Goal: Information Seeking & Learning: Find specific page/section

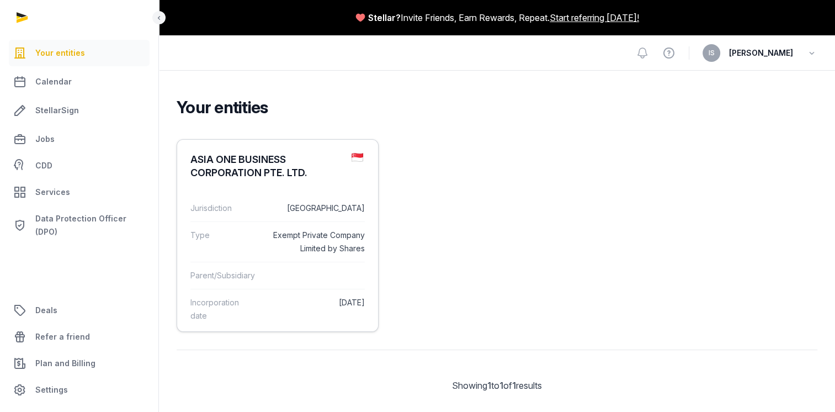
click at [236, 195] on div "Jurisdiction [GEOGRAPHIC_DATA]" at bounding box center [277, 208] width 174 height 27
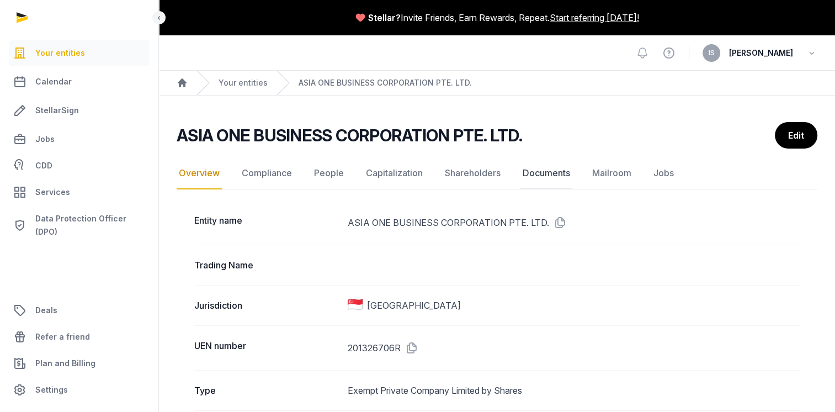
click at [539, 171] on link "Documents" at bounding box center [547, 173] width 52 height 32
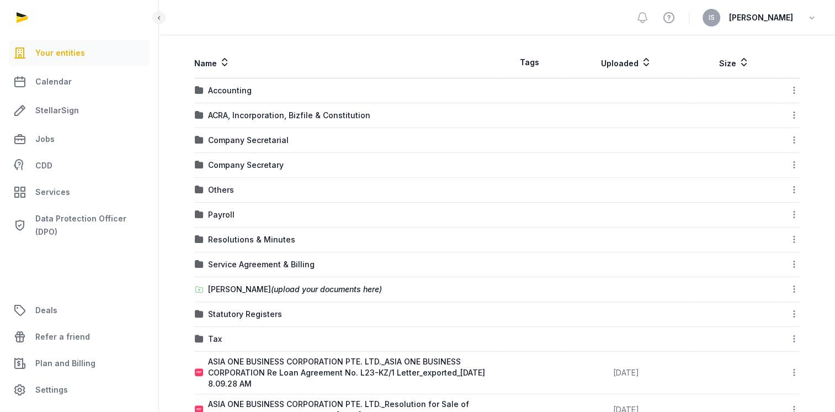
scroll to position [254, 0]
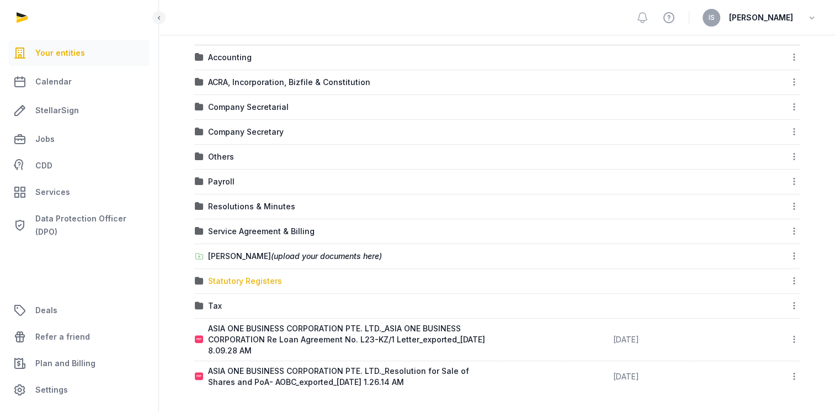
click at [232, 284] on div "Statutory Registers" at bounding box center [245, 281] width 74 height 11
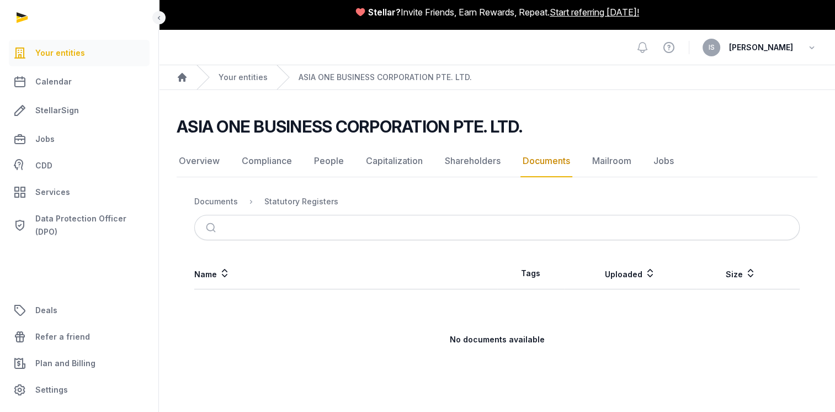
scroll to position [4, 0]
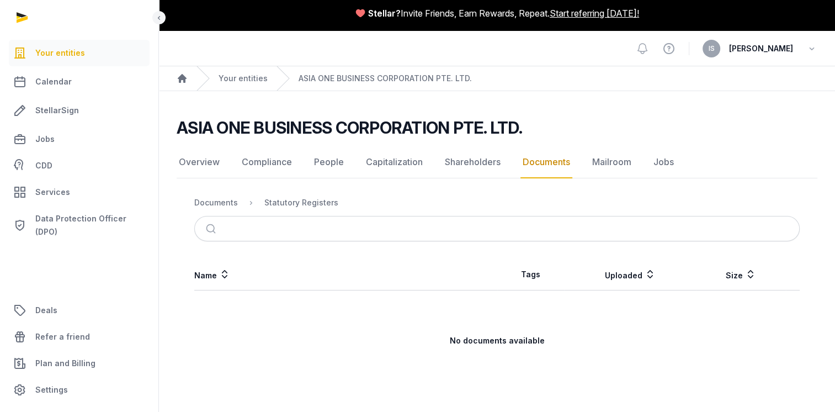
click at [554, 159] on link "Documents" at bounding box center [547, 162] width 52 height 32
click at [220, 203] on div "Documents" at bounding box center [216, 202] width 44 height 11
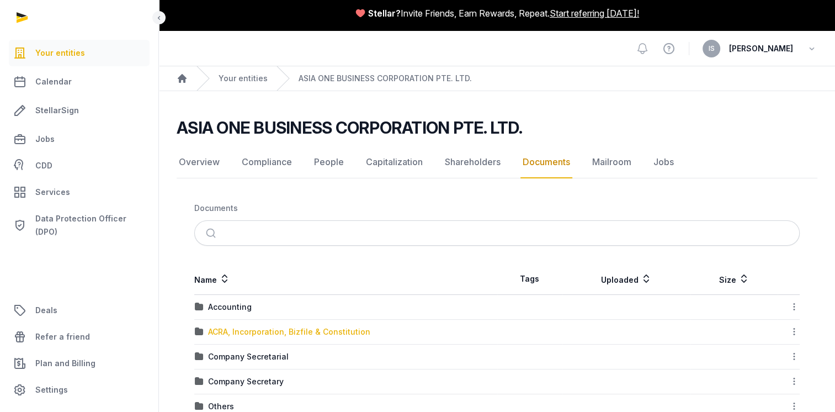
click at [245, 328] on div "ACRA, Incorporation, Bizfile & Constitution" at bounding box center [289, 331] width 162 height 11
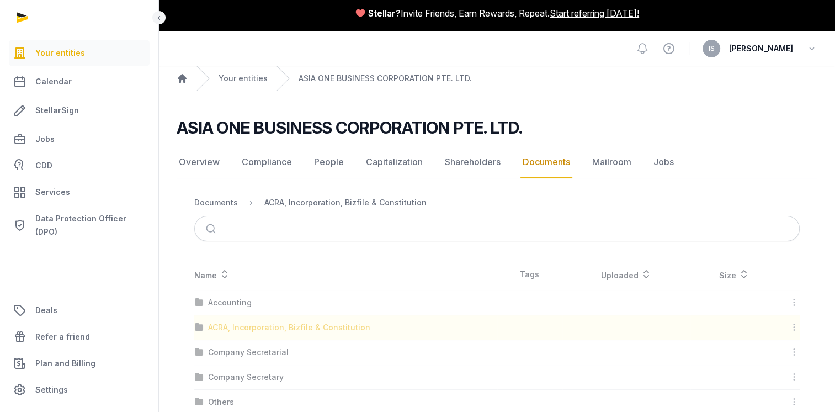
scroll to position [0, 0]
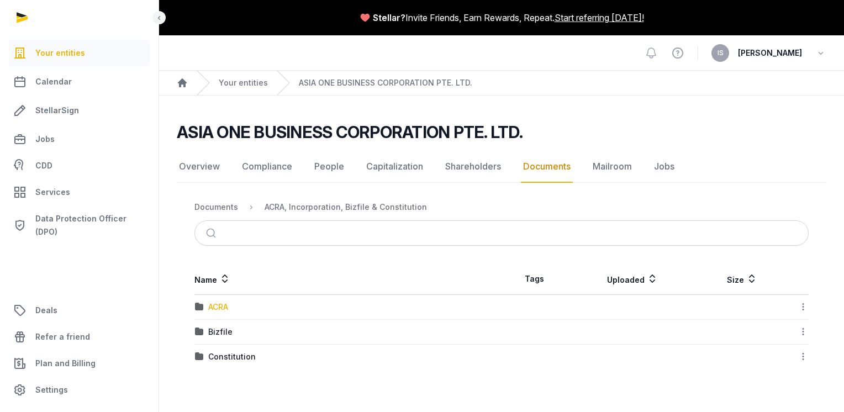
click at [221, 308] on div "ACRA" at bounding box center [218, 306] width 20 height 11
click at [221, 308] on div "2024" at bounding box center [218, 306] width 20 height 11
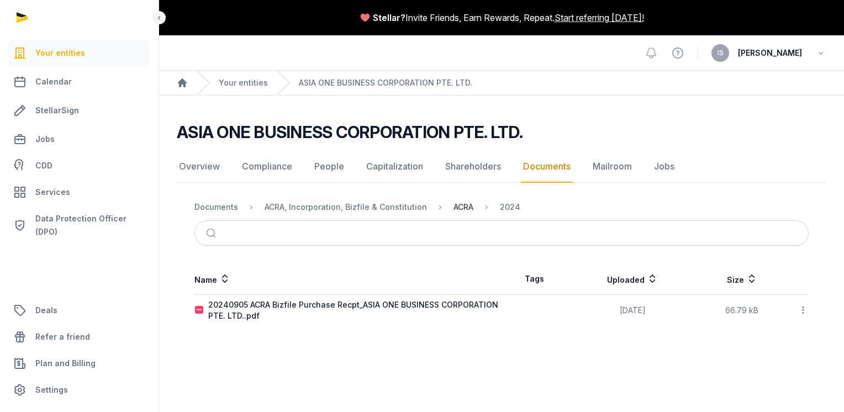
click at [459, 202] on div "ACRA" at bounding box center [463, 207] width 20 height 11
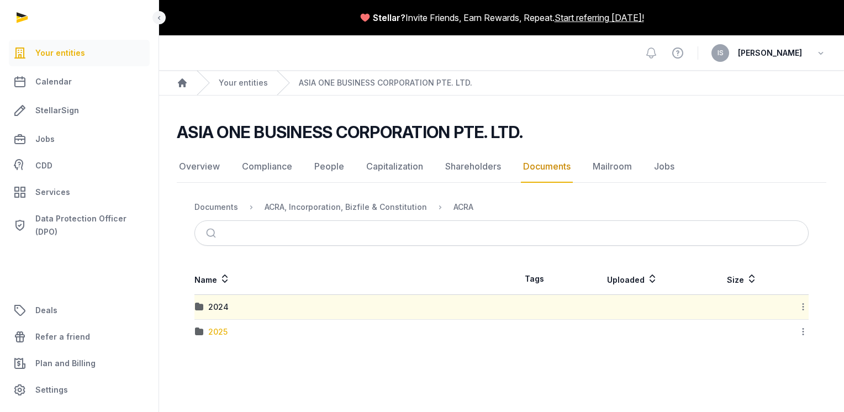
click at [208, 329] on div "2025" at bounding box center [217, 331] width 19 height 11
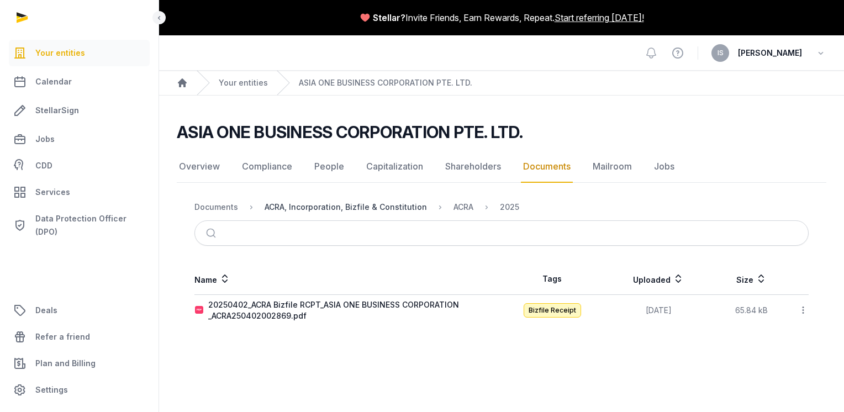
click at [316, 204] on div "ACRA, Incorporation, Bizfile & Constitution" at bounding box center [345, 207] width 162 height 11
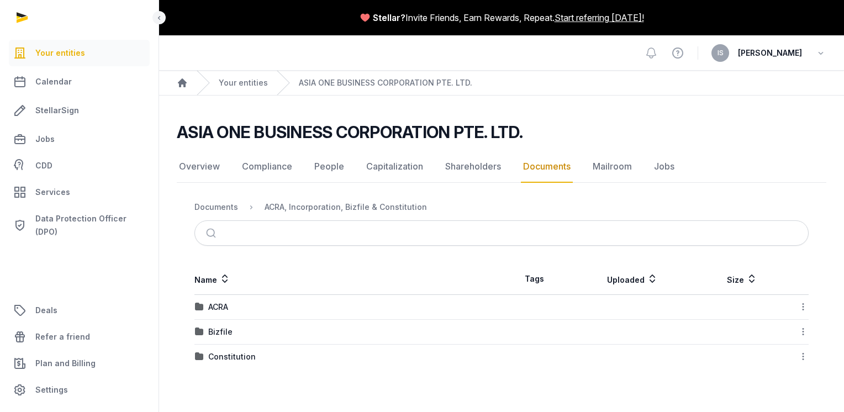
click at [231, 331] on div "Bizfile" at bounding box center [348, 331] width 306 height 11
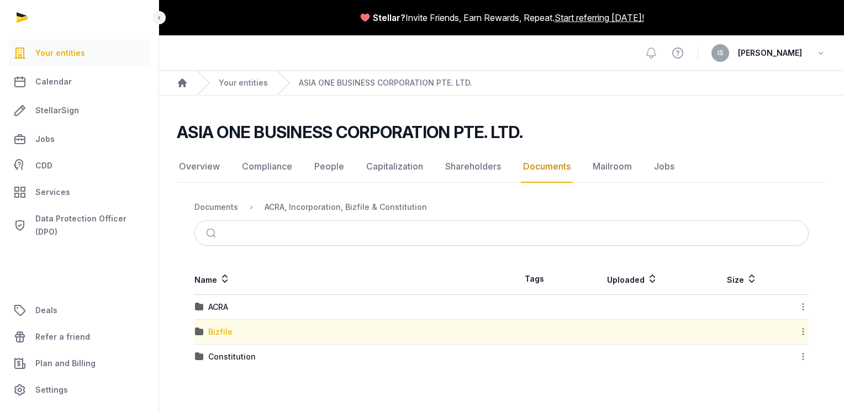
click at [225, 332] on div "Bizfile" at bounding box center [220, 331] width 24 height 11
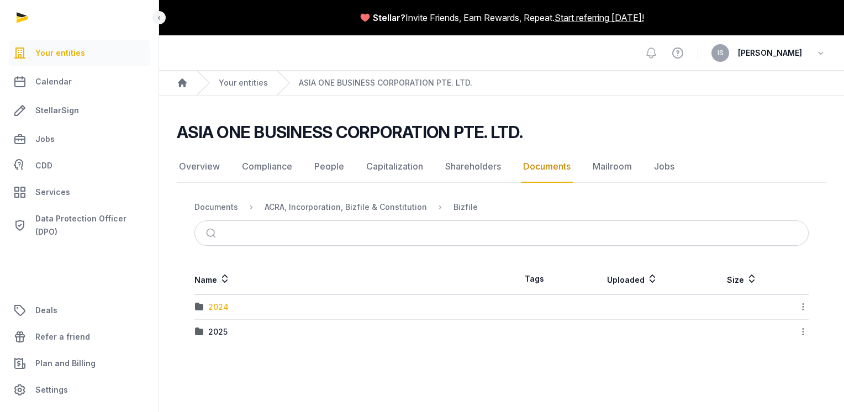
click at [220, 305] on div "2024" at bounding box center [218, 306] width 20 height 11
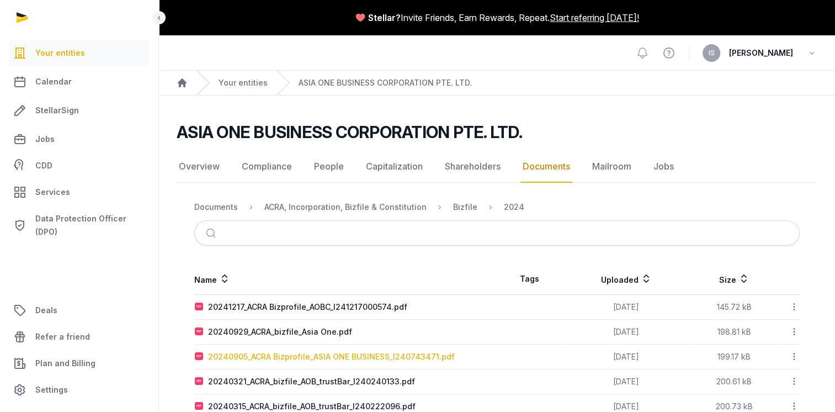
scroll to position [27, 0]
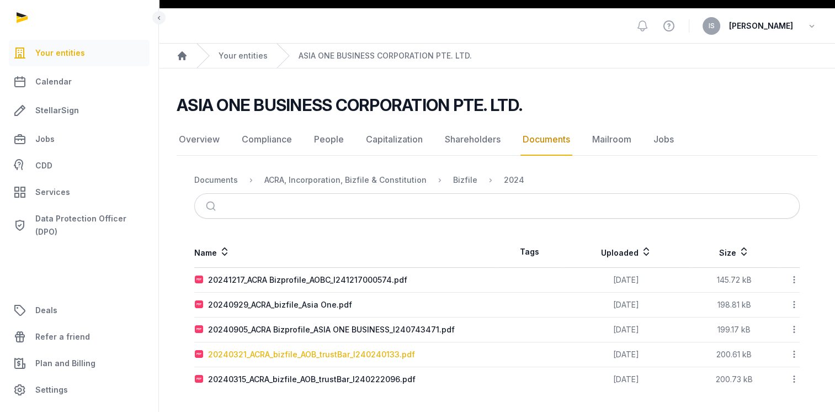
click at [275, 349] on div "20240321_ACRA_bizfile_AOB_trustBar_I240240133.pdf" at bounding box center [311, 354] width 207 height 11
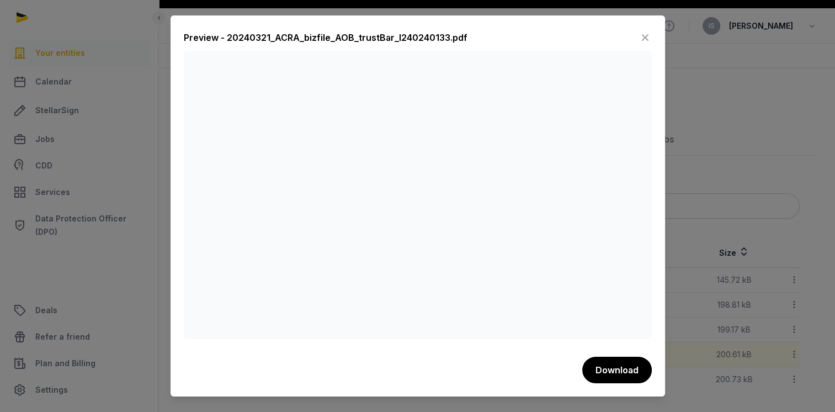
click at [648, 36] on icon at bounding box center [645, 38] width 13 height 18
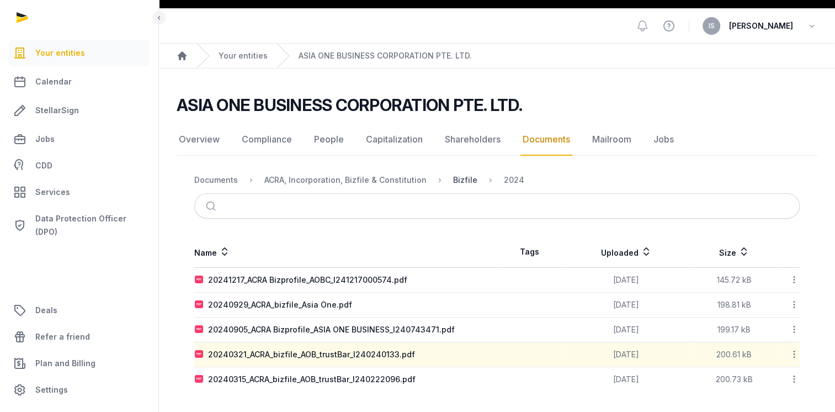
click at [457, 178] on div "Bizfile" at bounding box center [465, 179] width 24 height 11
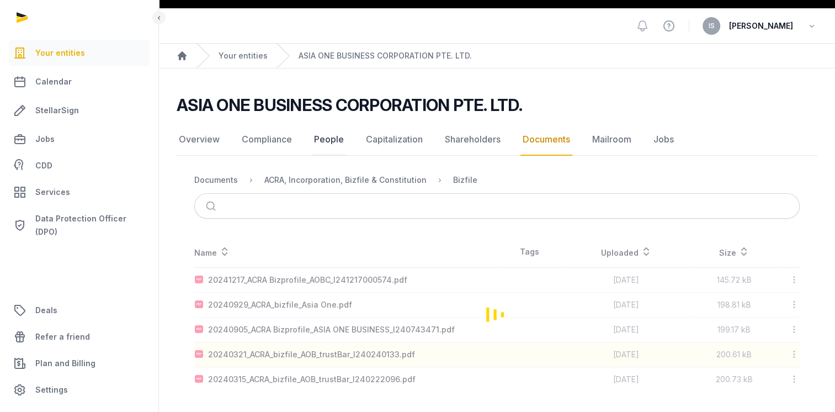
scroll to position [0, 0]
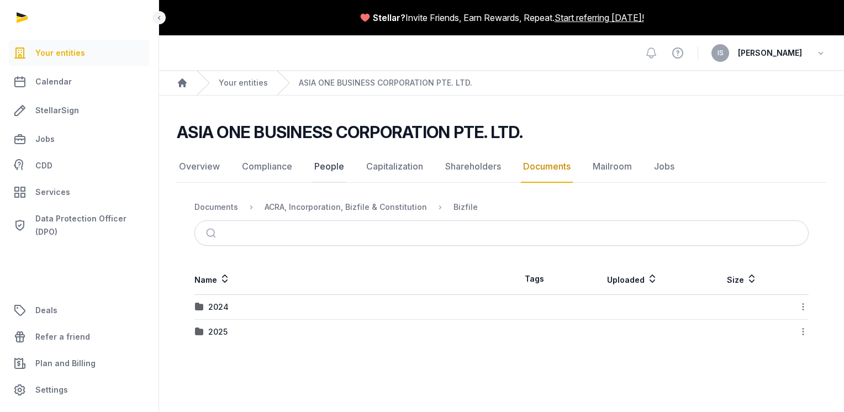
click at [332, 182] on link "People" at bounding box center [329, 167] width 34 height 32
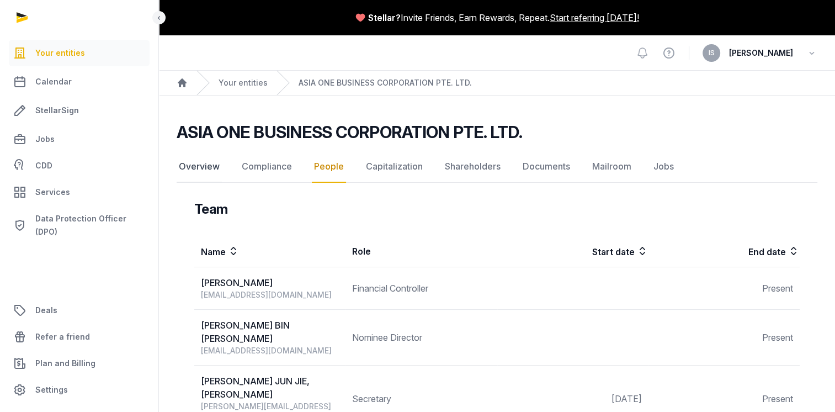
click at [199, 167] on link "Overview" at bounding box center [199, 167] width 45 height 32
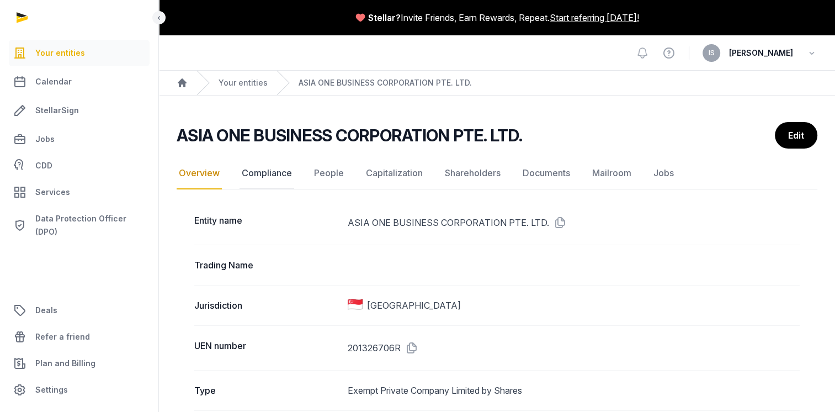
click at [272, 172] on link "Compliance" at bounding box center [267, 173] width 55 height 32
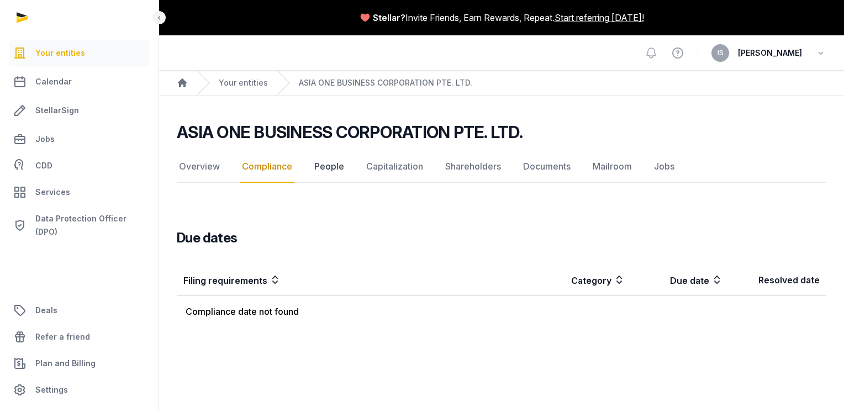
click at [330, 165] on link "People" at bounding box center [329, 167] width 34 height 32
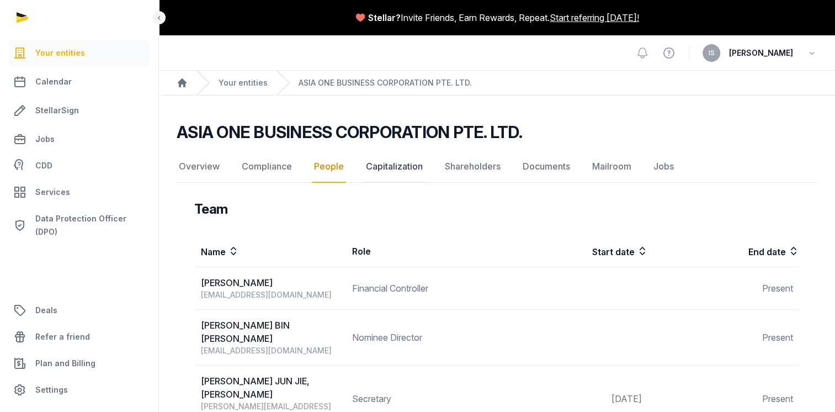
click at [393, 167] on link "Capitalization" at bounding box center [394, 167] width 61 height 32
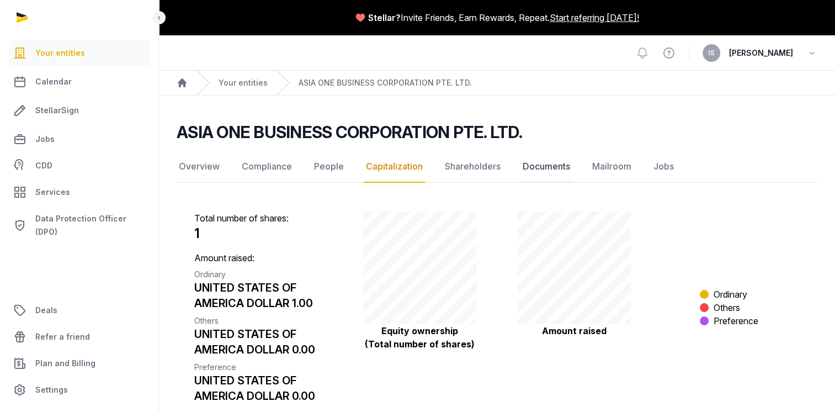
click at [544, 162] on link "Documents" at bounding box center [547, 167] width 52 height 32
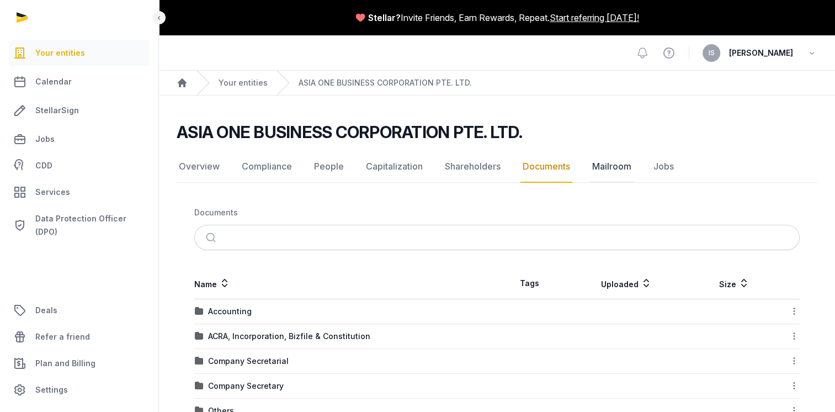
click at [611, 161] on link "Mailroom" at bounding box center [612, 167] width 44 height 32
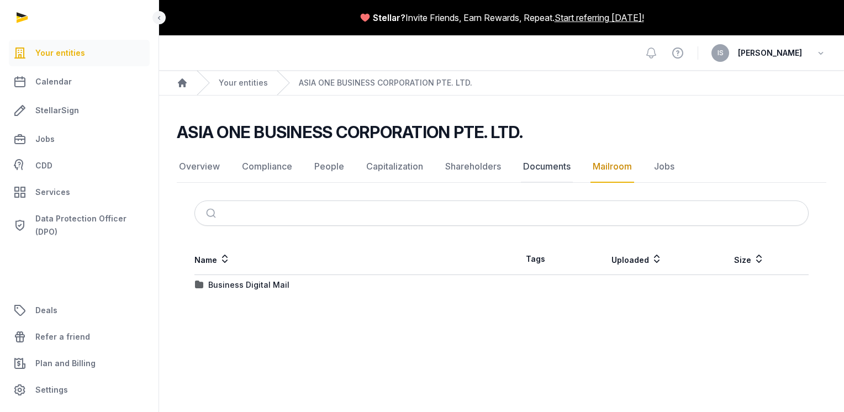
click at [534, 165] on link "Documents" at bounding box center [547, 167] width 52 height 32
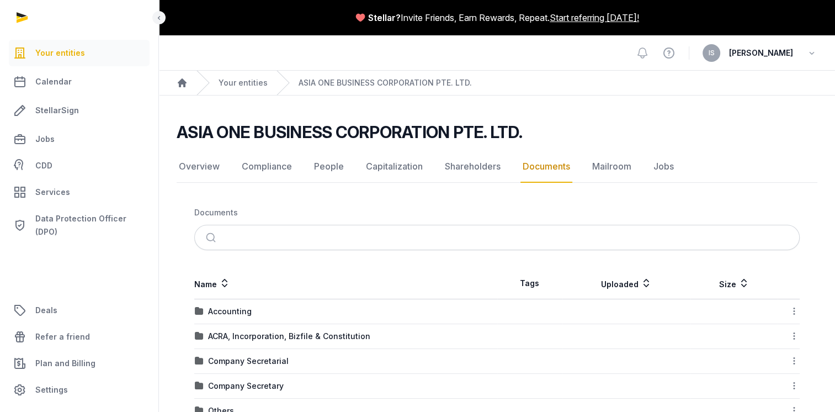
scroll to position [221, 0]
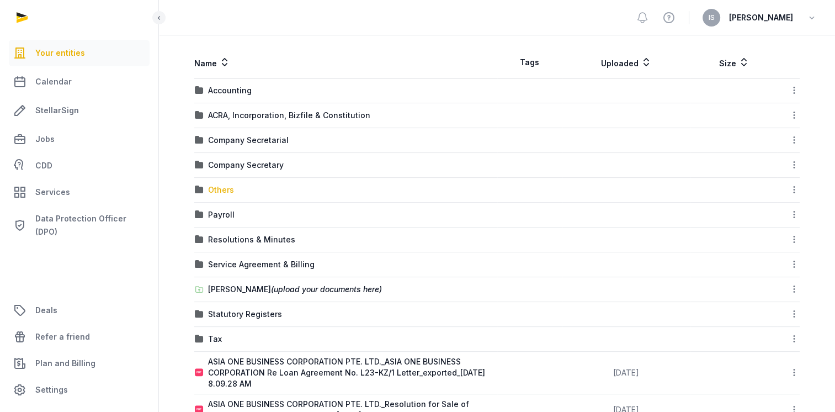
click at [230, 189] on div "Others" at bounding box center [221, 189] width 26 height 11
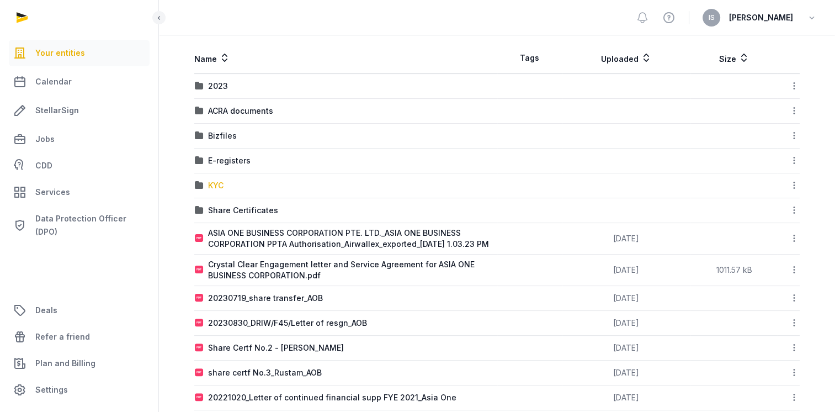
click at [215, 187] on div "KYC" at bounding box center [215, 185] width 15 height 11
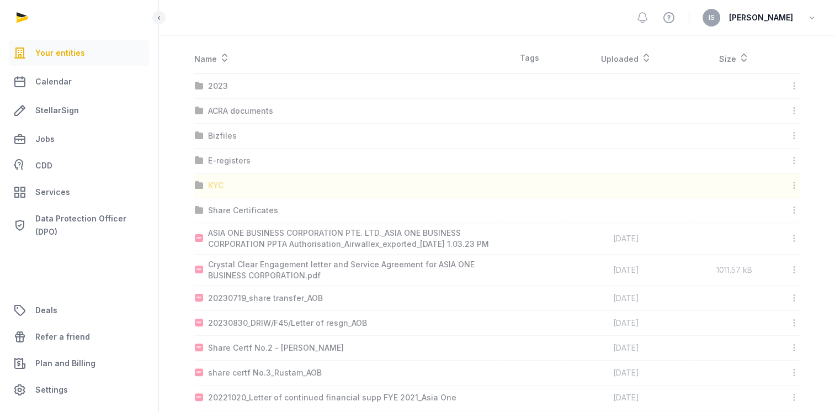
scroll to position [0, 0]
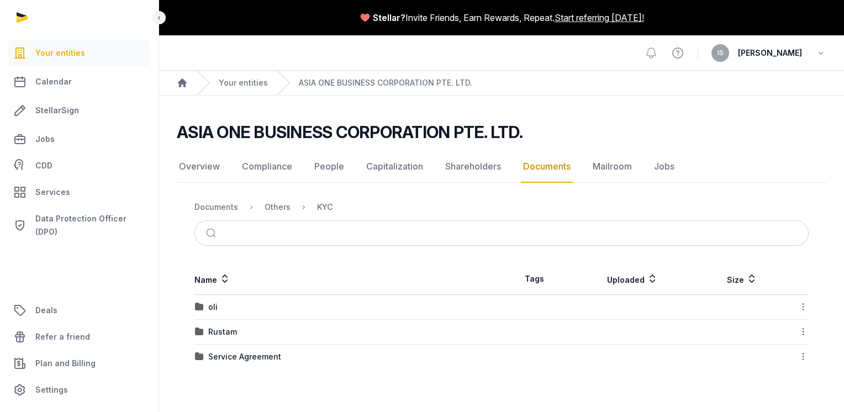
click at [521, 169] on link "Documents" at bounding box center [547, 167] width 52 height 32
click at [225, 205] on div "Documents" at bounding box center [216, 207] width 44 height 11
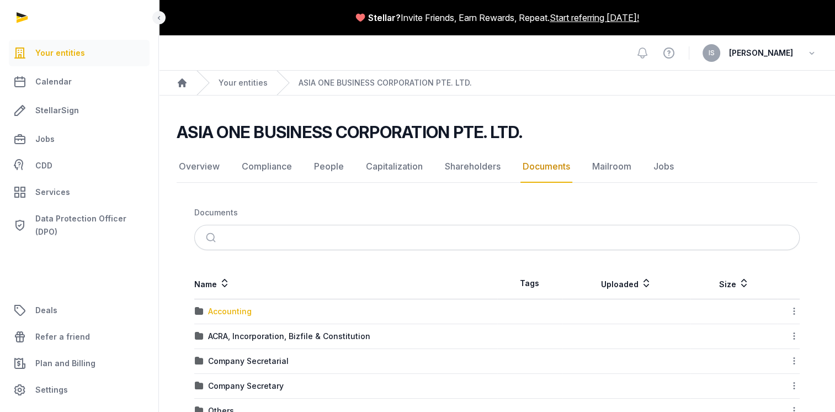
click at [236, 306] on div "Accounting" at bounding box center [230, 311] width 44 height 11
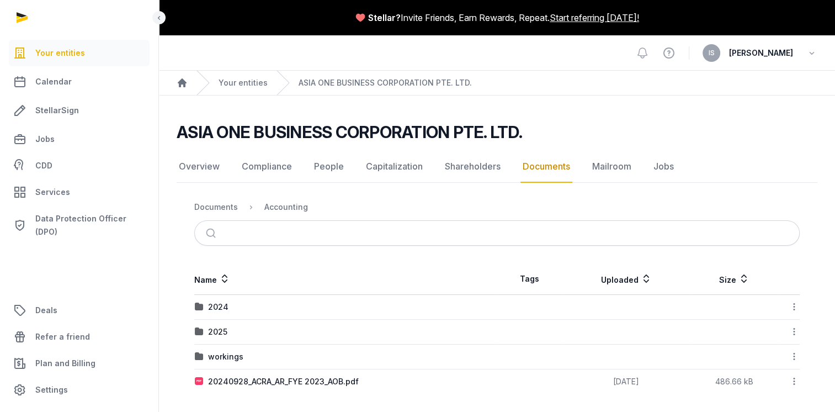
scroll to position [2, 0]
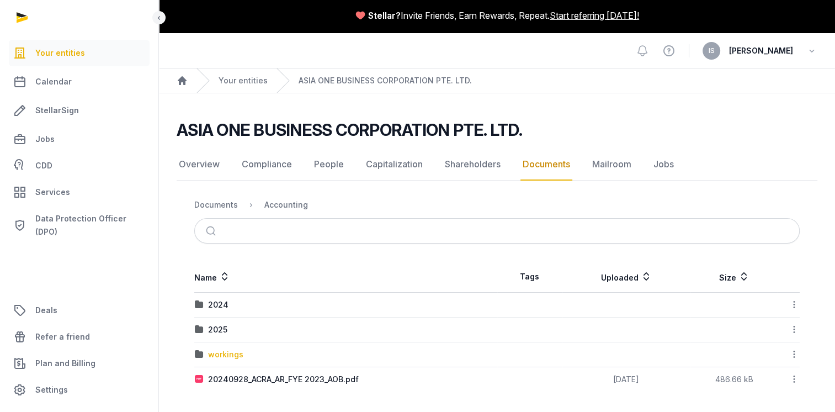
click at [236, 352] on div "workings" at bounding box center [225, 354] width 35 height 11
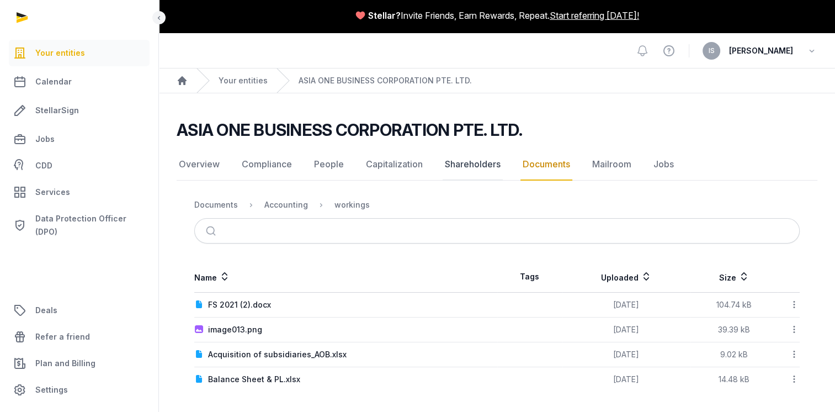
click at [472, 163] on link "Shareholders" at bounding box center [473, 165] width 60 height 32
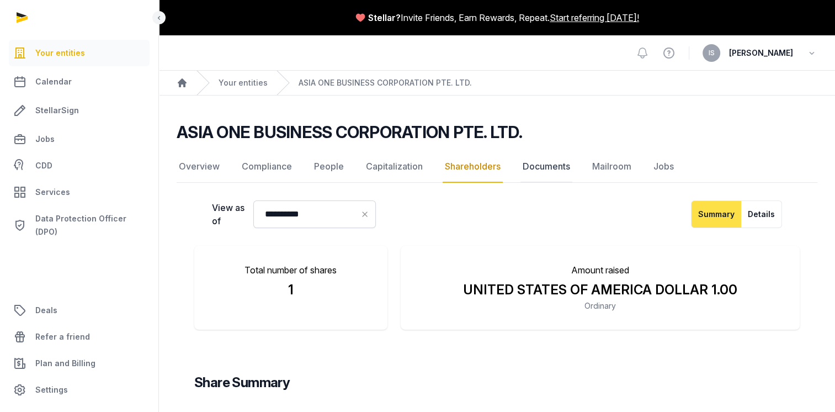
click at [538, 168] on link "Documents" at bounding box center [547, 167] width 52 height 32
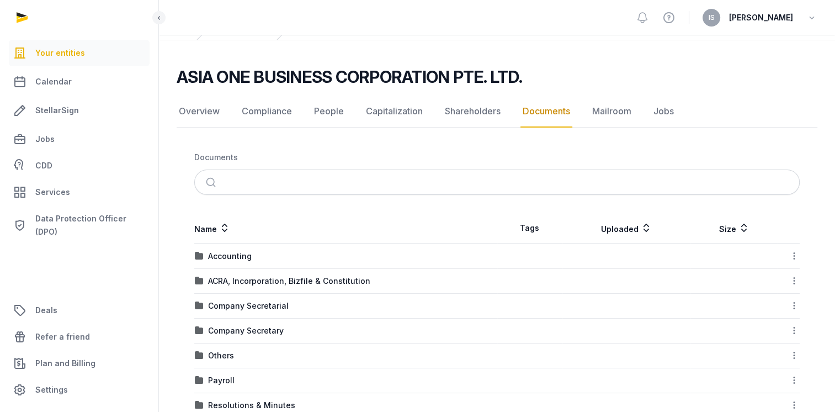
scroll to position [110, 0]
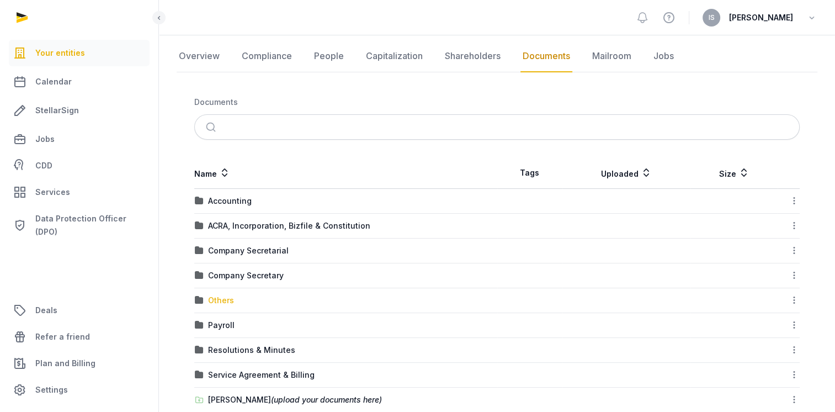
click at [225, 298] on div "Others" at bounding box center [221, 300] width 26 height 11
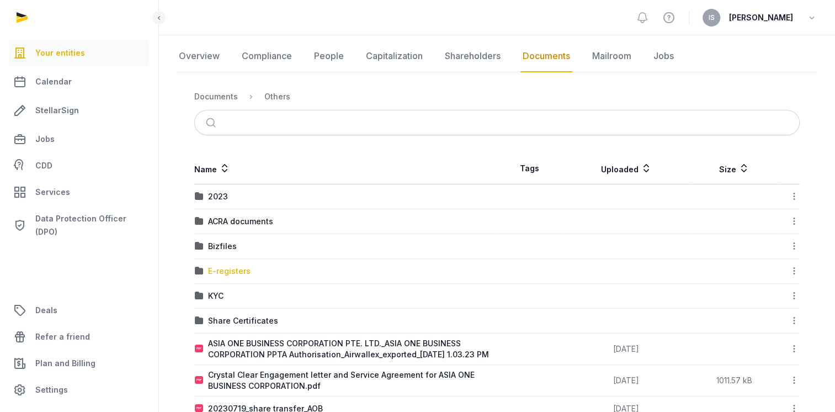
click at [218, 273] on div "E-registers" at bounding box center [229, 271] width 43 height 11
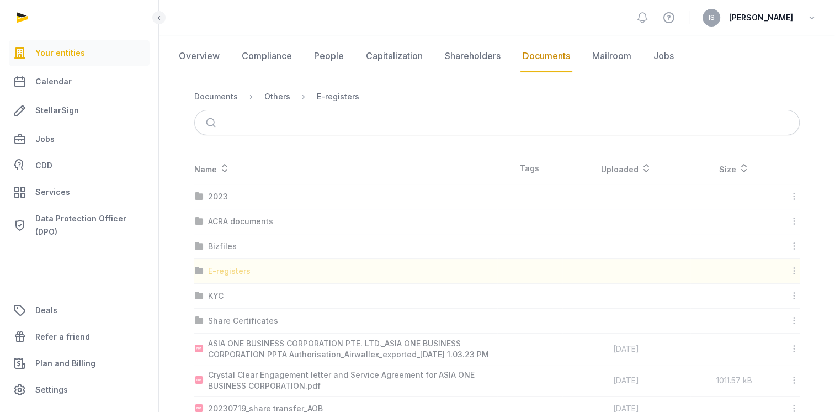
scroll to position [0, 0]
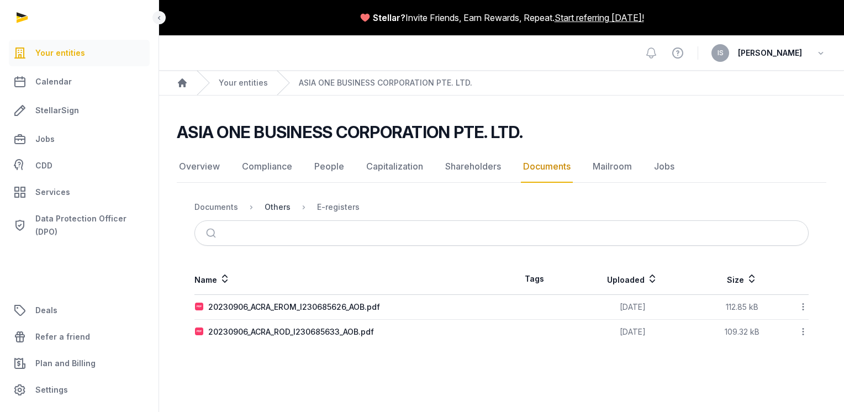
click at [279, 206] on div "Others" at bounding box center [277, 207] width 26 height 11
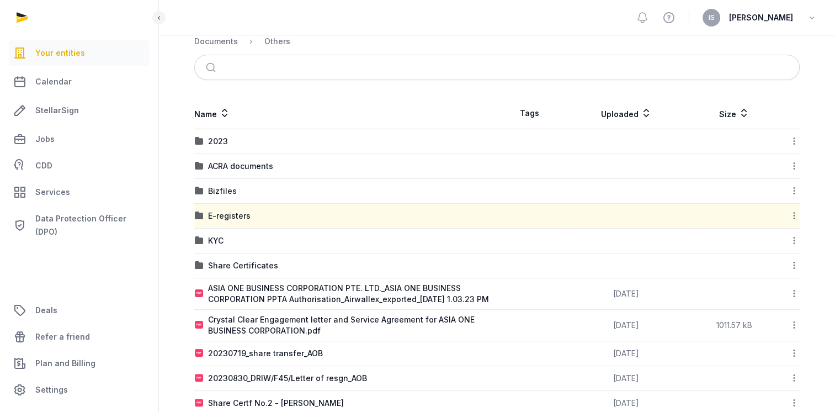
scroll to position [221, 0]
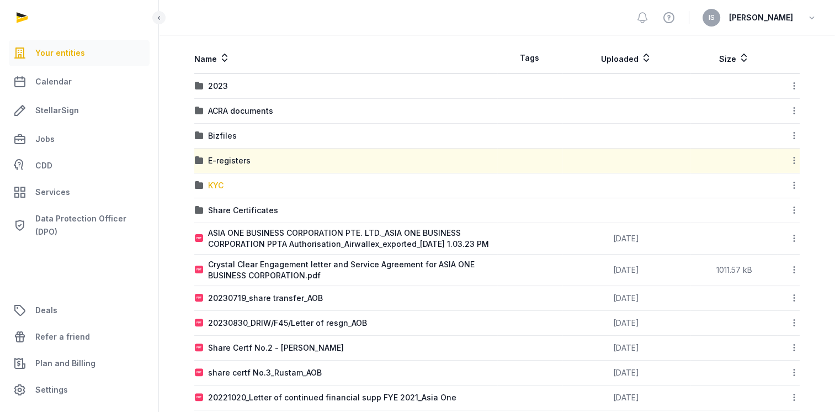
click at [219, 184] on div "KYC" at bounding box center [215, 185] width 15 height 11
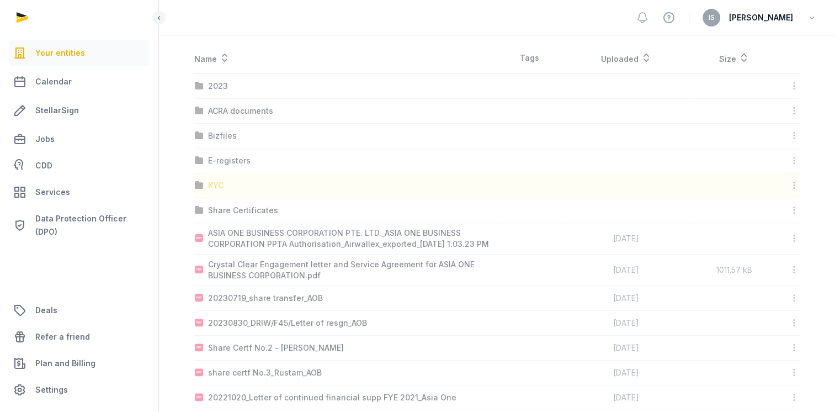
scroll to position [0, 0]
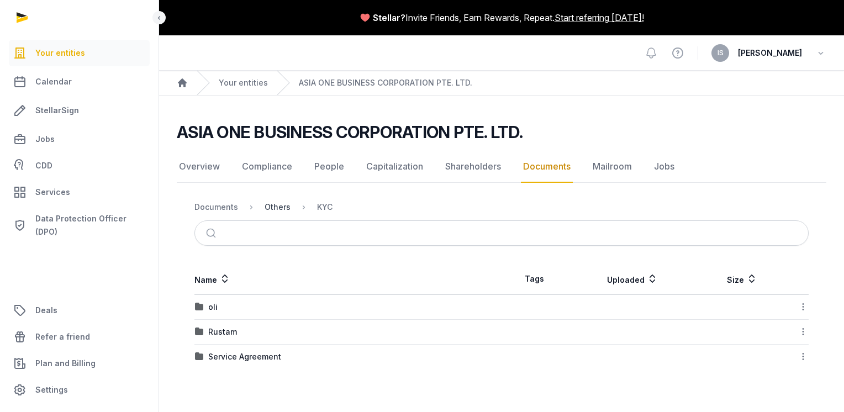
click at [265, 207] on div "Others" at bounding box center [277, 207] width 26 height 11
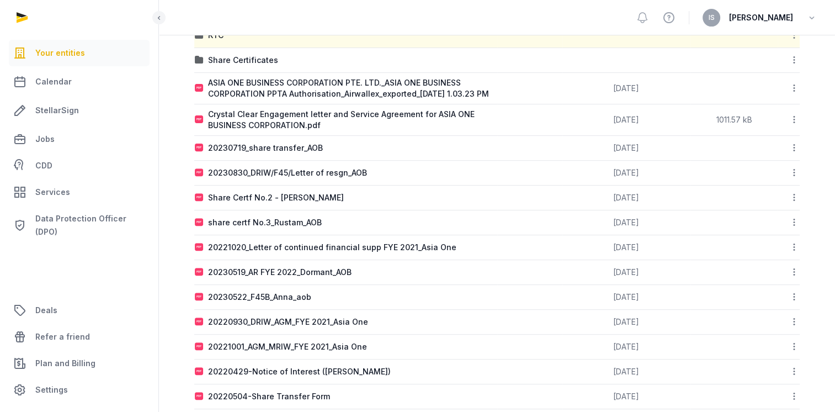
scroll to position [95, 0]
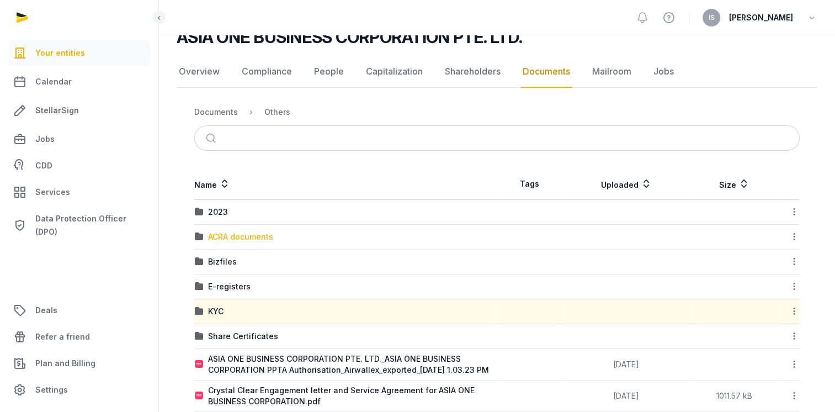
click at [238, 235] on div "ACRA documents" at bounding box center [240, 236] width 65 height 11
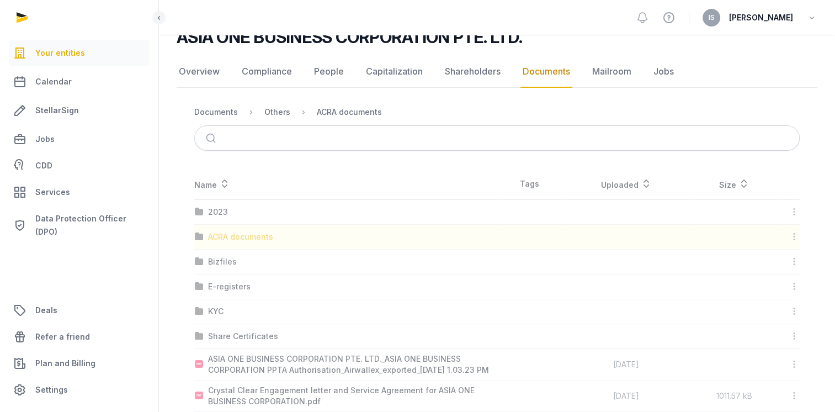
scroll to position [0, 0]
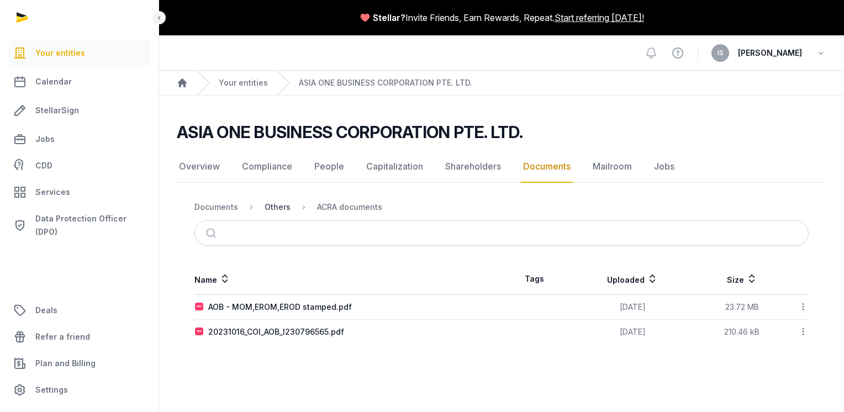
click at [274, 203] on div "Others" at bounding box center [277, 207] width 26 height 11
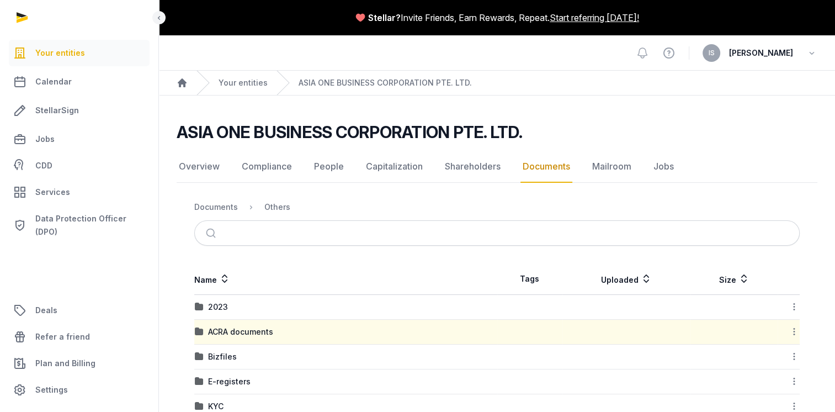
scroll to position [166, 0]
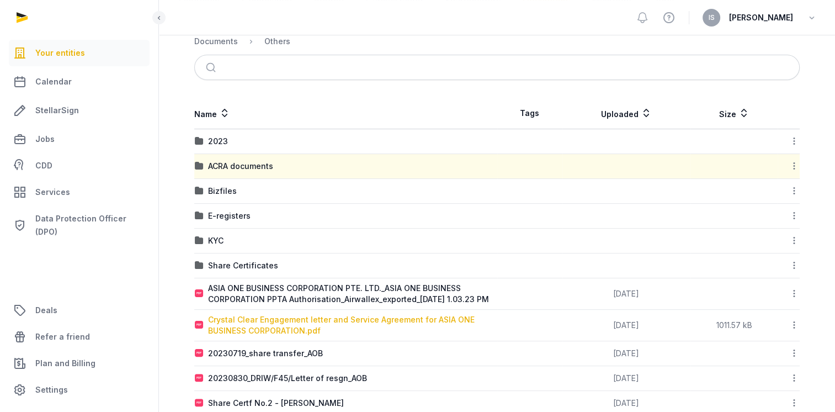
click at [283, 332] on div "Crystal Clear Engagement letter and Service Agreement for ASIA ONE BUSINESS COR…" at bounding box center [352, 325] width 289 height 22
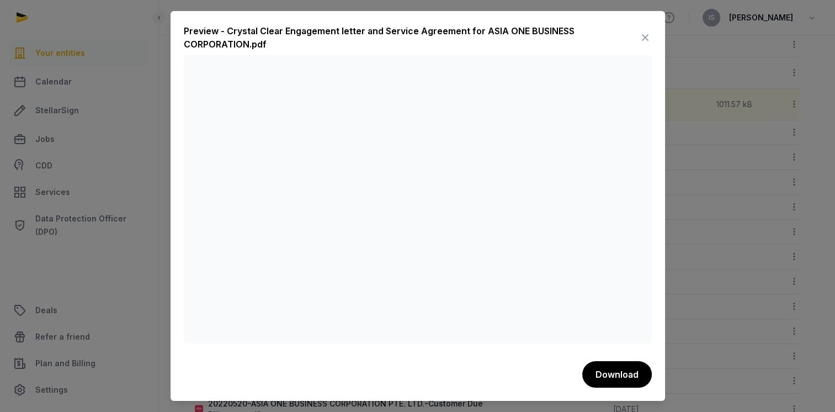
scroll to position [497, 0]
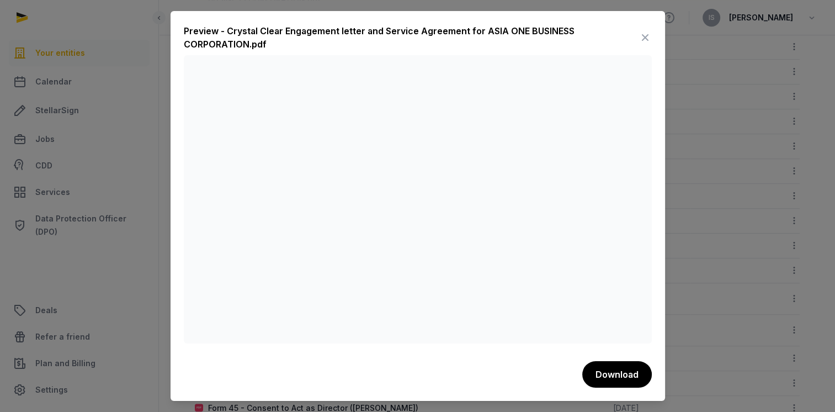
click at [645, 38] on icon at bounding box center [645, 38] width 13 height 18
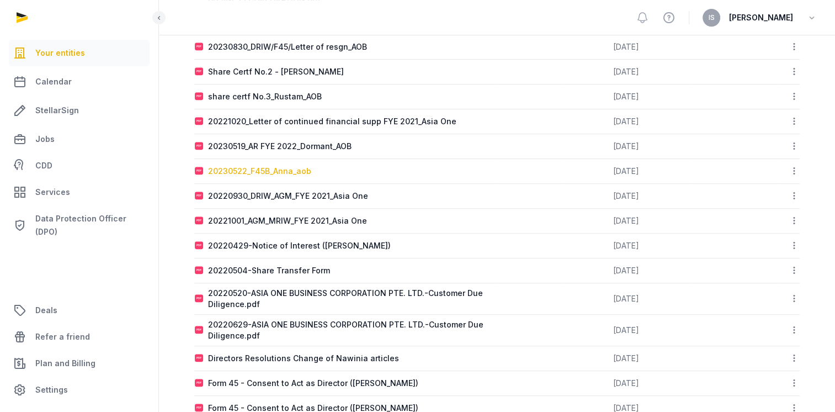
click at [243, 177] on div "20230522_F45B_Anna_aob" at bounding box center [259, 171] width 103 height 11
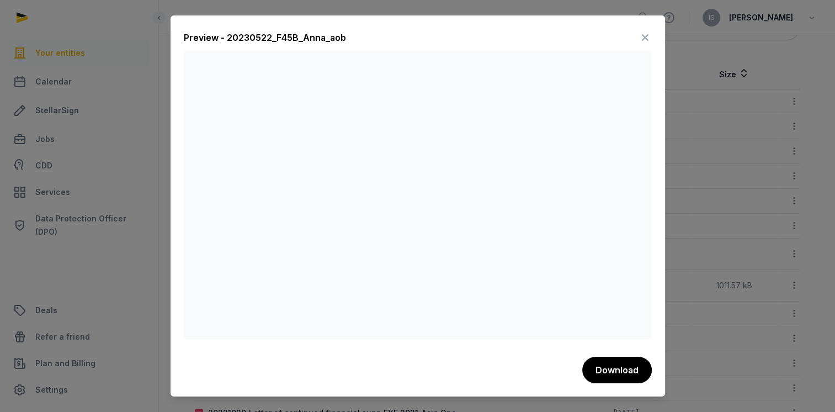
scroll to position [0, 0]
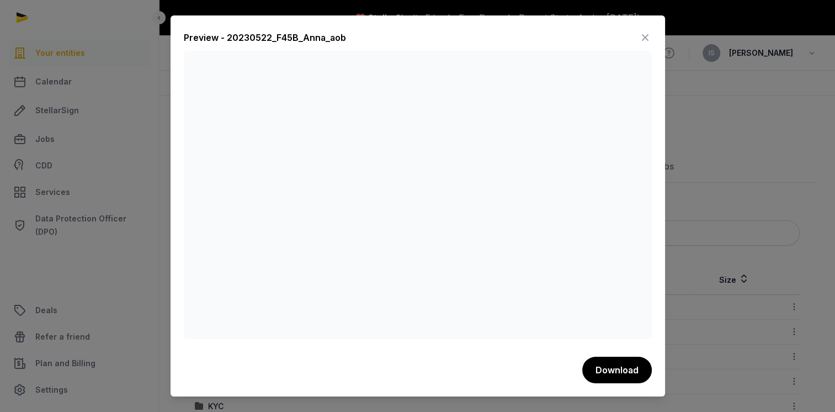
click at [643, 36] on icon at bounding box center [645, 38] width 13 height 18
